Goal: Find specific page/section

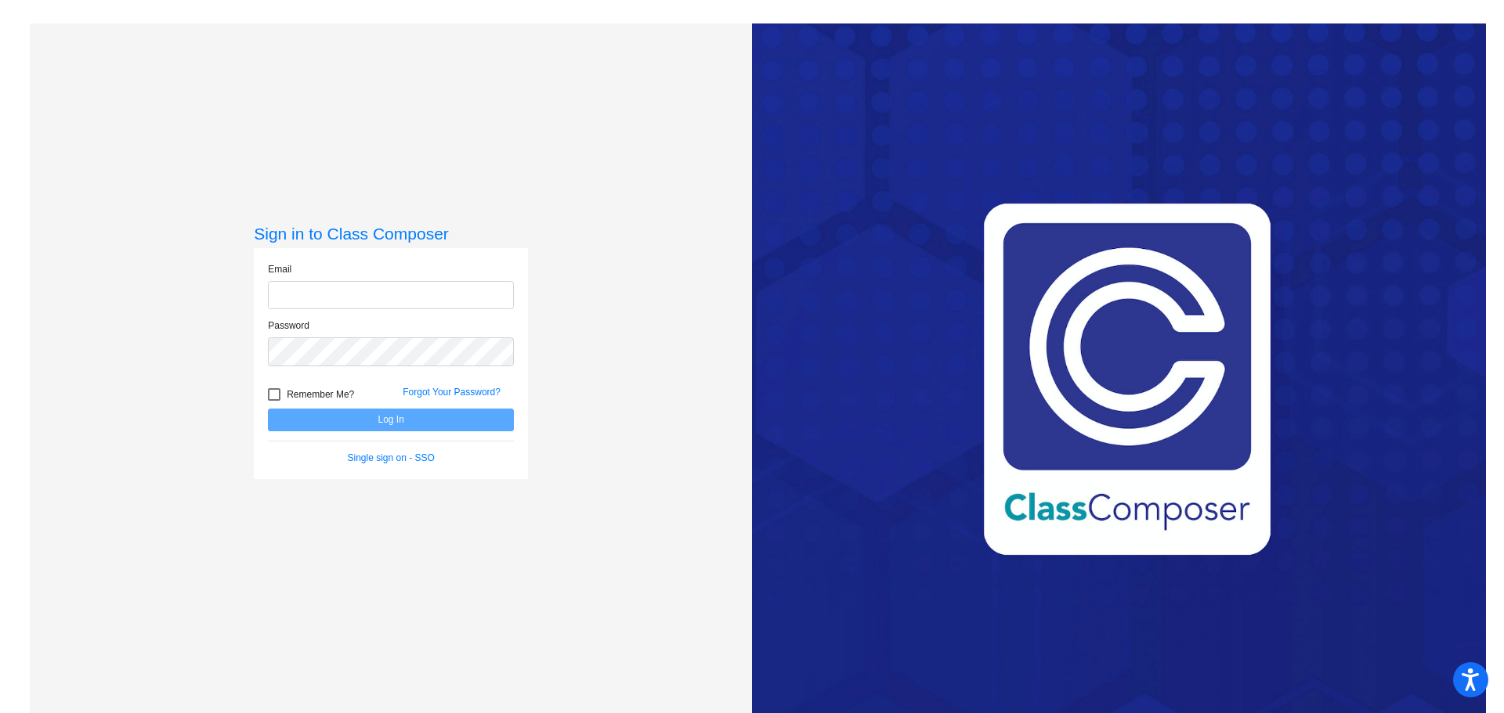
type input "[EMAIL_ADDRESS][DOMAIN_NAME]"
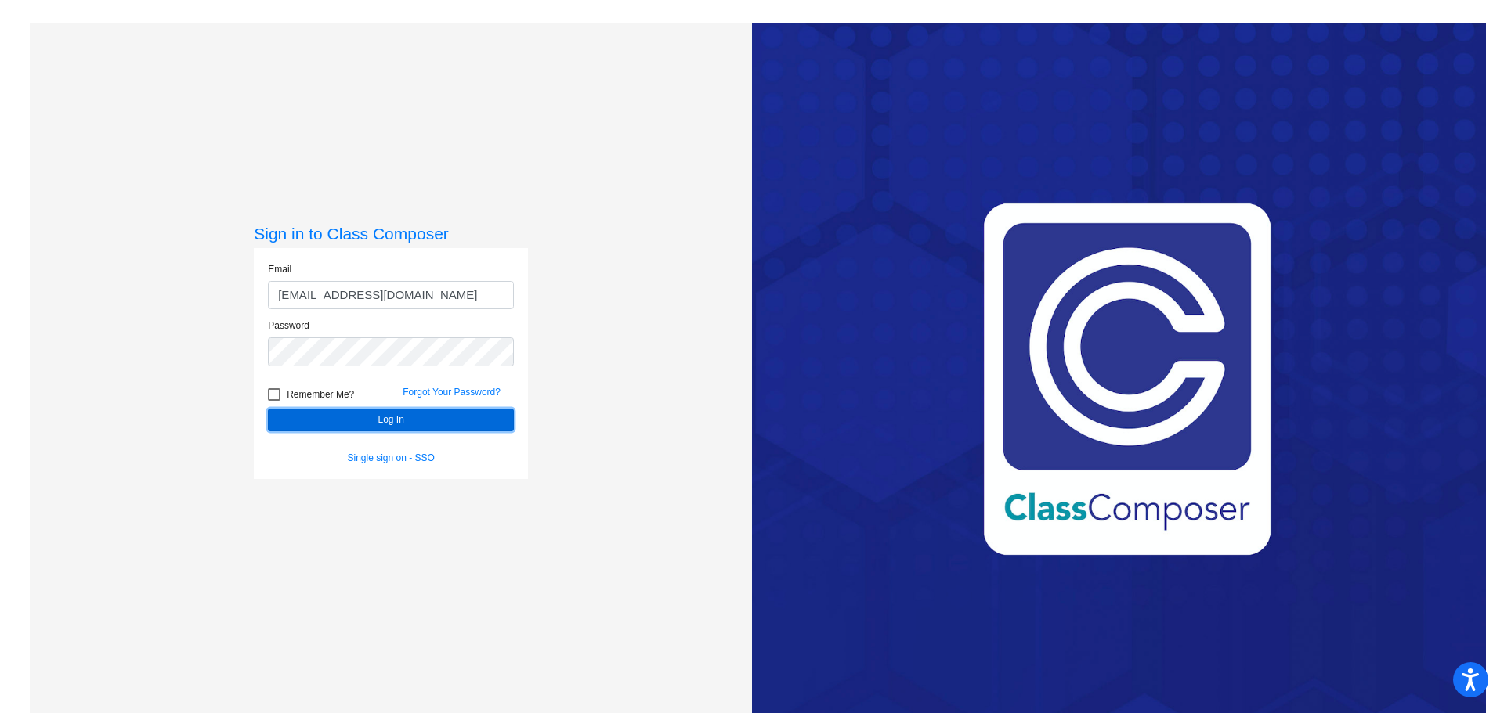
click at [377, 422] on button "Log In" at bounding box center [391, 420] width 246 height 23
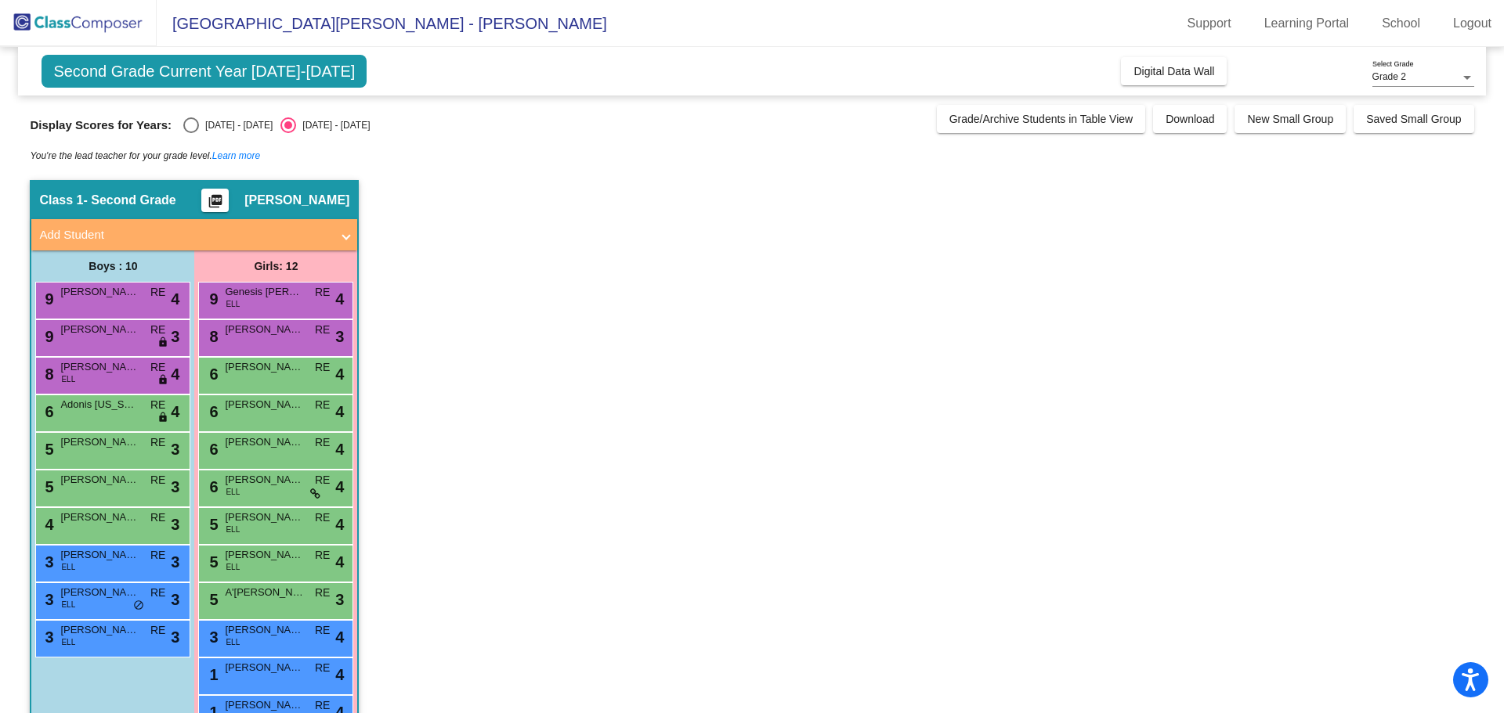
click at [186, 124] on div "Select an option" at bounding box center [191, 125] width 16 height 16
click at [190, 133] on input "[DATE] - [DATE]" at bounding box center [190, 133] width 1 height 1
radio input "true"
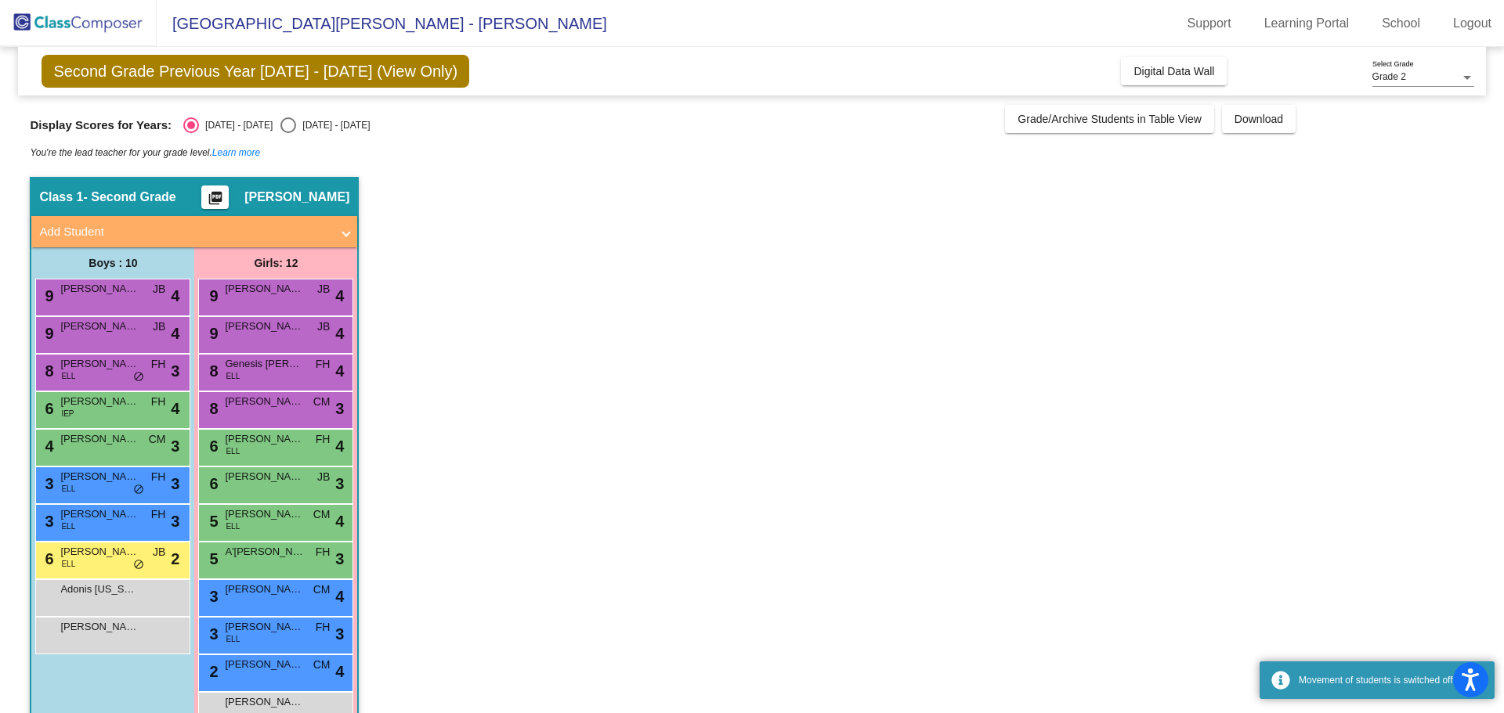
click at [280, 127] on div "Select an option" at bounding box center [288, 125] width 16 height 16
click at [287, 133] on input "[DATE] - [DATE]" at bounding box center [287, 133] width 1 height 1
radio input "true"
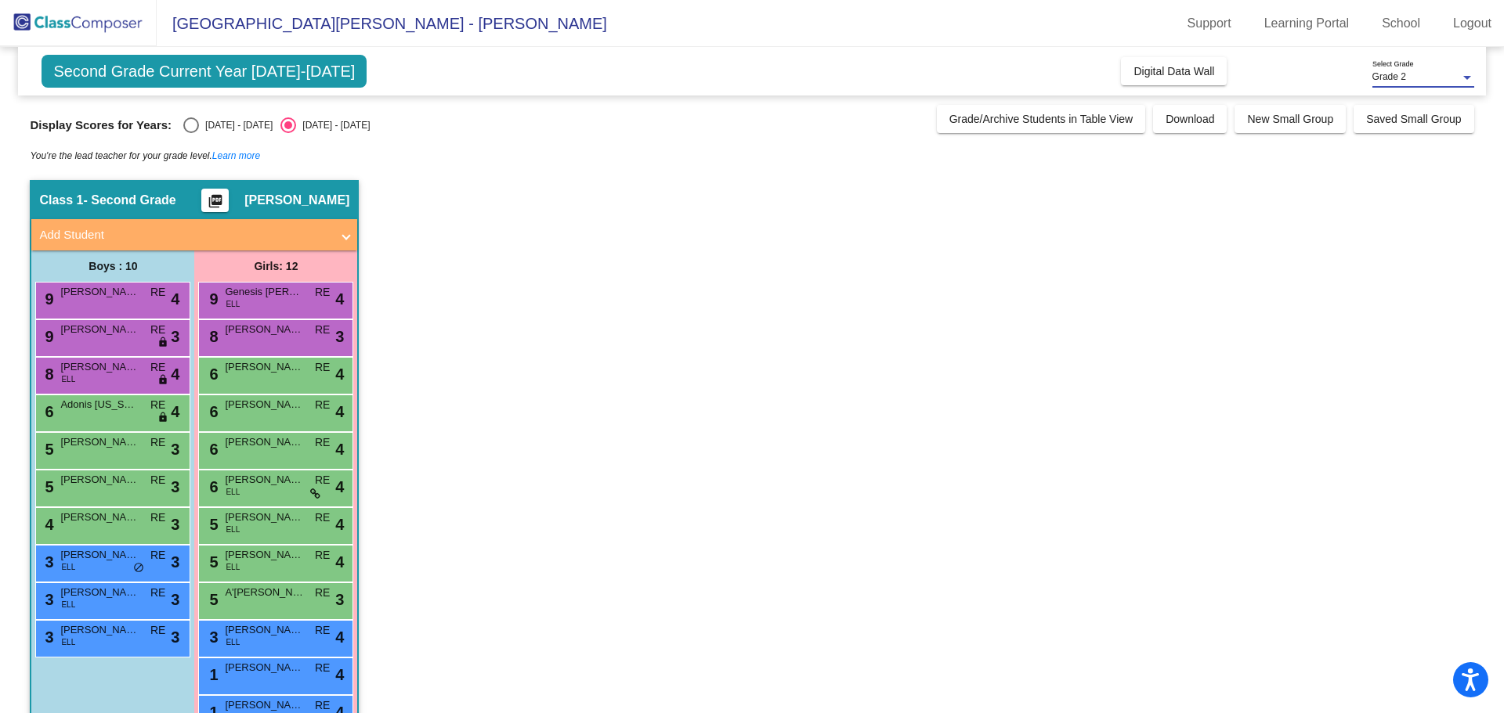
click at [1387, 77] on span "Grade 2" at bounding box center [1389, 76] width 34 height 11
click at [1387, 77] on span "Grade 2" at bounding box center [1423, 77] width 102 height 28
click at [984, 388] on app-classroom "Class 1 - Second Grade picture_as_pdf [PERSON_NAME] Add Student First Name Last…" at bounding box center [751, 469] width 1443 height 578
click at [297, 67] on span "Second Grade Current Year [DATE]-[DATE]" at bounding box center [204, 71] width 325 height 33
